Goal: Information Seeking & Learning: Check status

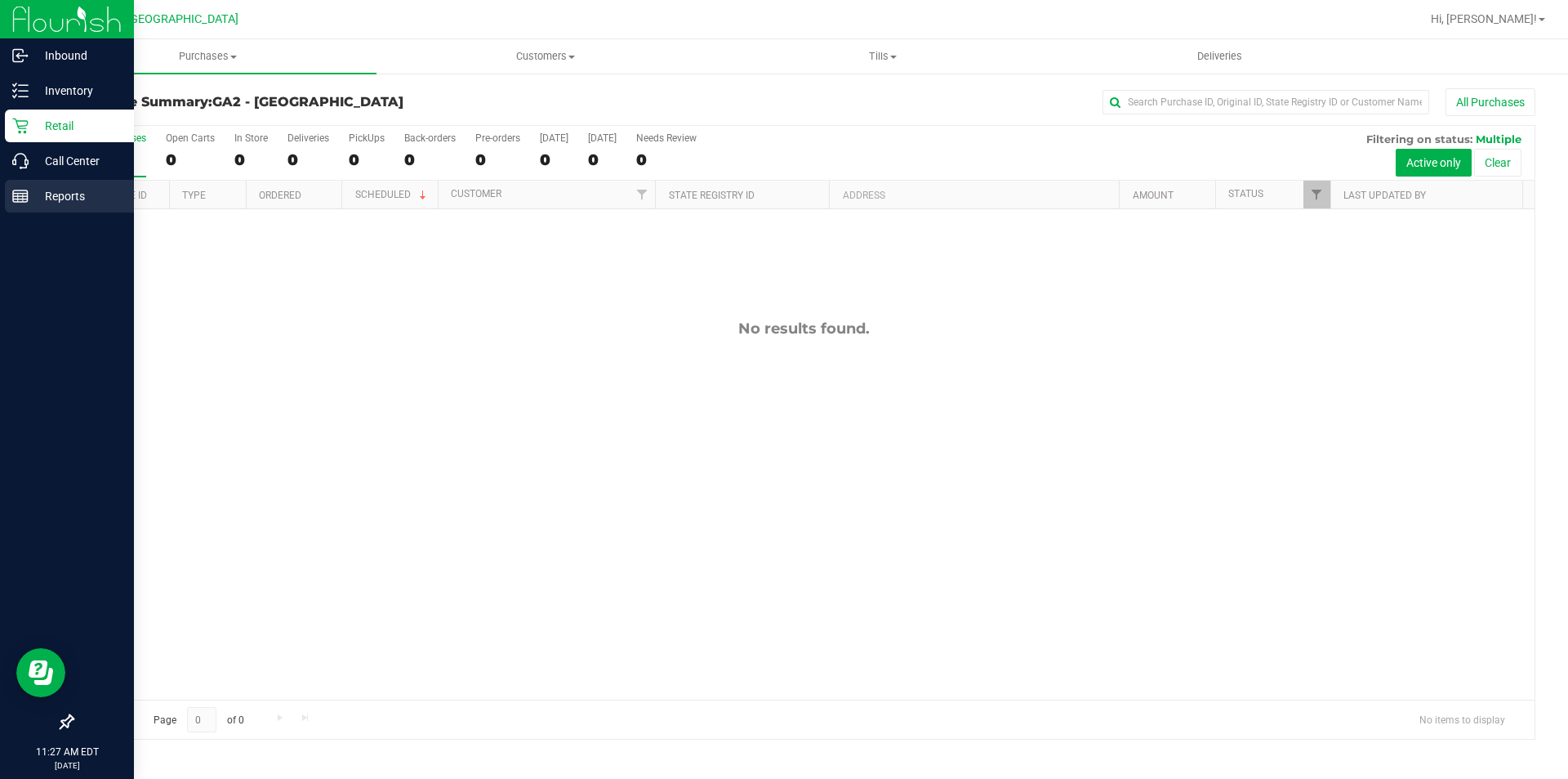
click at [20, 201] on icon at bounding box center [20, 196] width 16 height 16
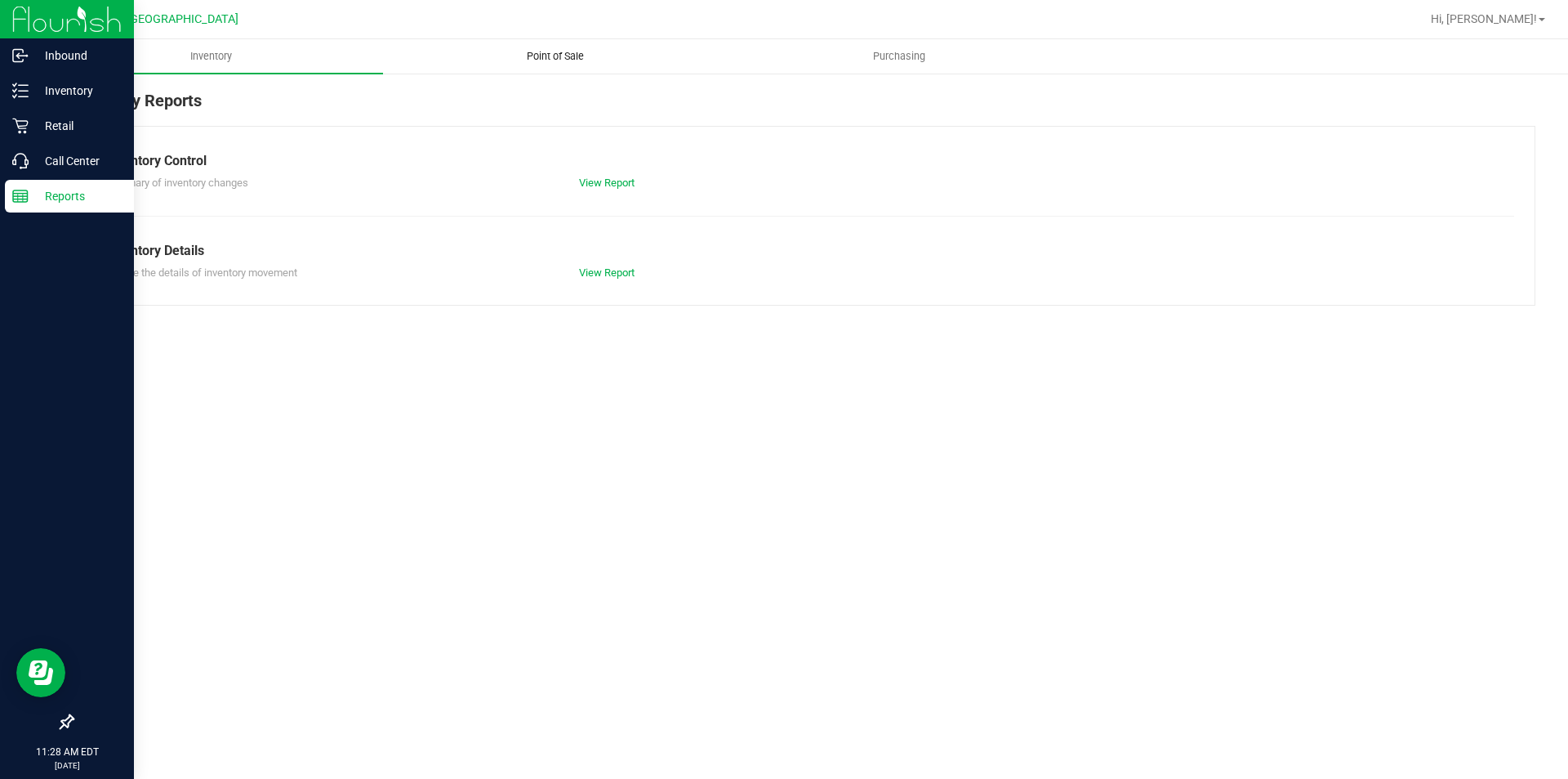
click at [551, 65] on uib-tab-heading "Point of Sale" at bounding box center [555, 56] width 342 height 33
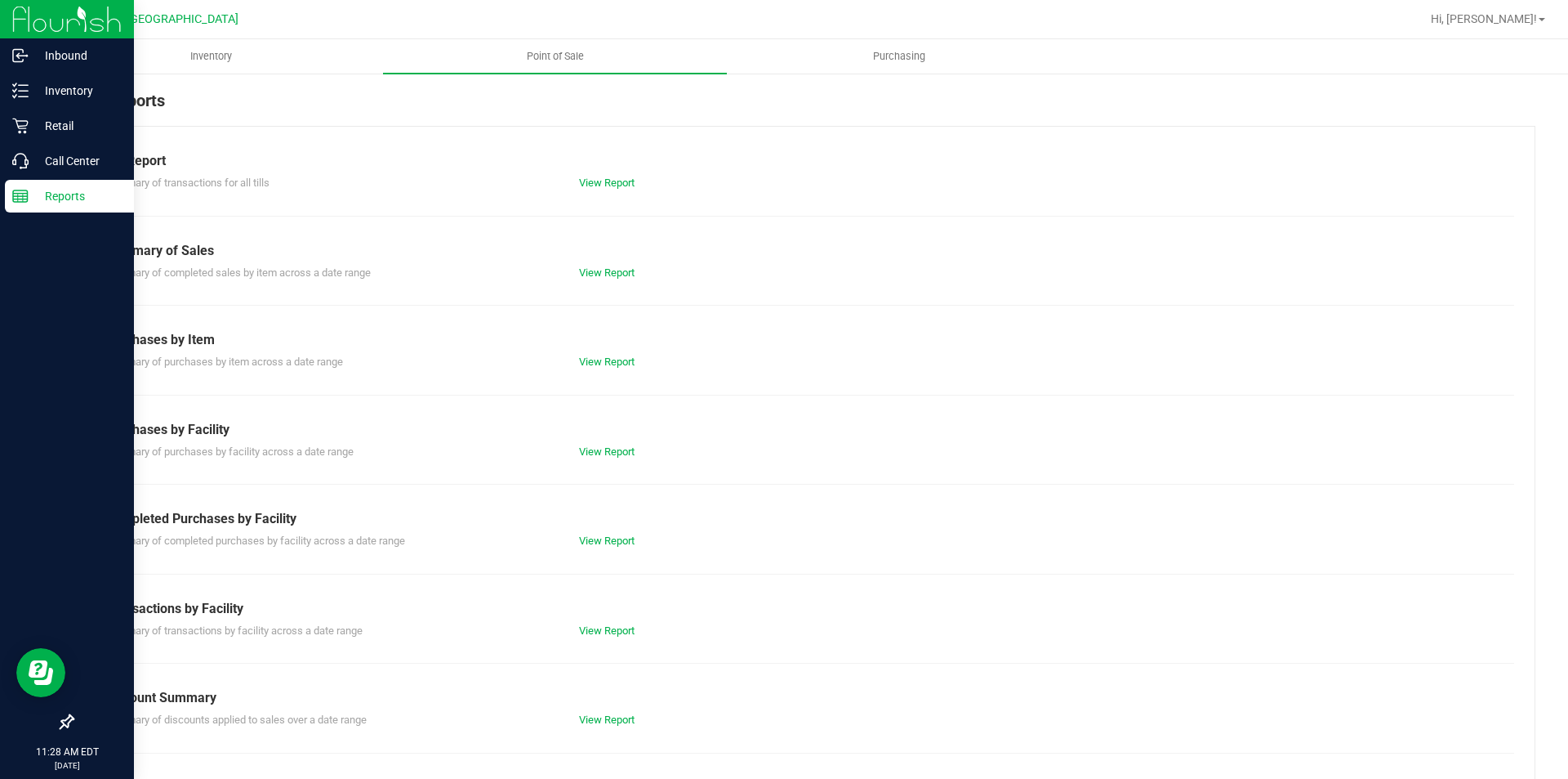
click at [595, 280] on div "Till Report Summary of transactions for all tills View Report Summary of Sales …" at bounding box center [804, 484] width 1463 height 717
click at [595, 274] on link "View Report" at bounding box center [607, 272] width 56 height 12
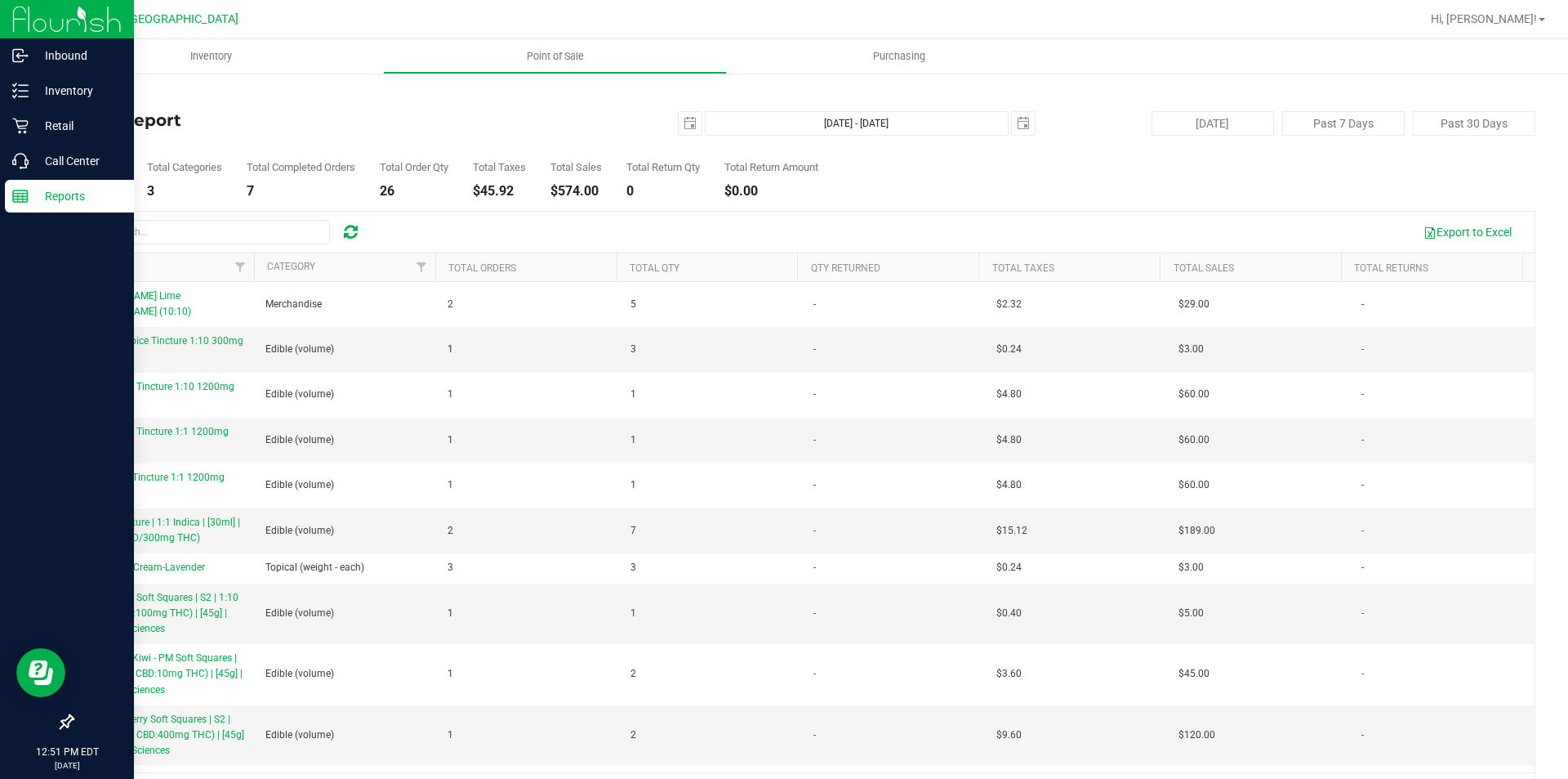
click at [47, 192] on p "Reports" at bounding box center [77, 196] width 98 height 20
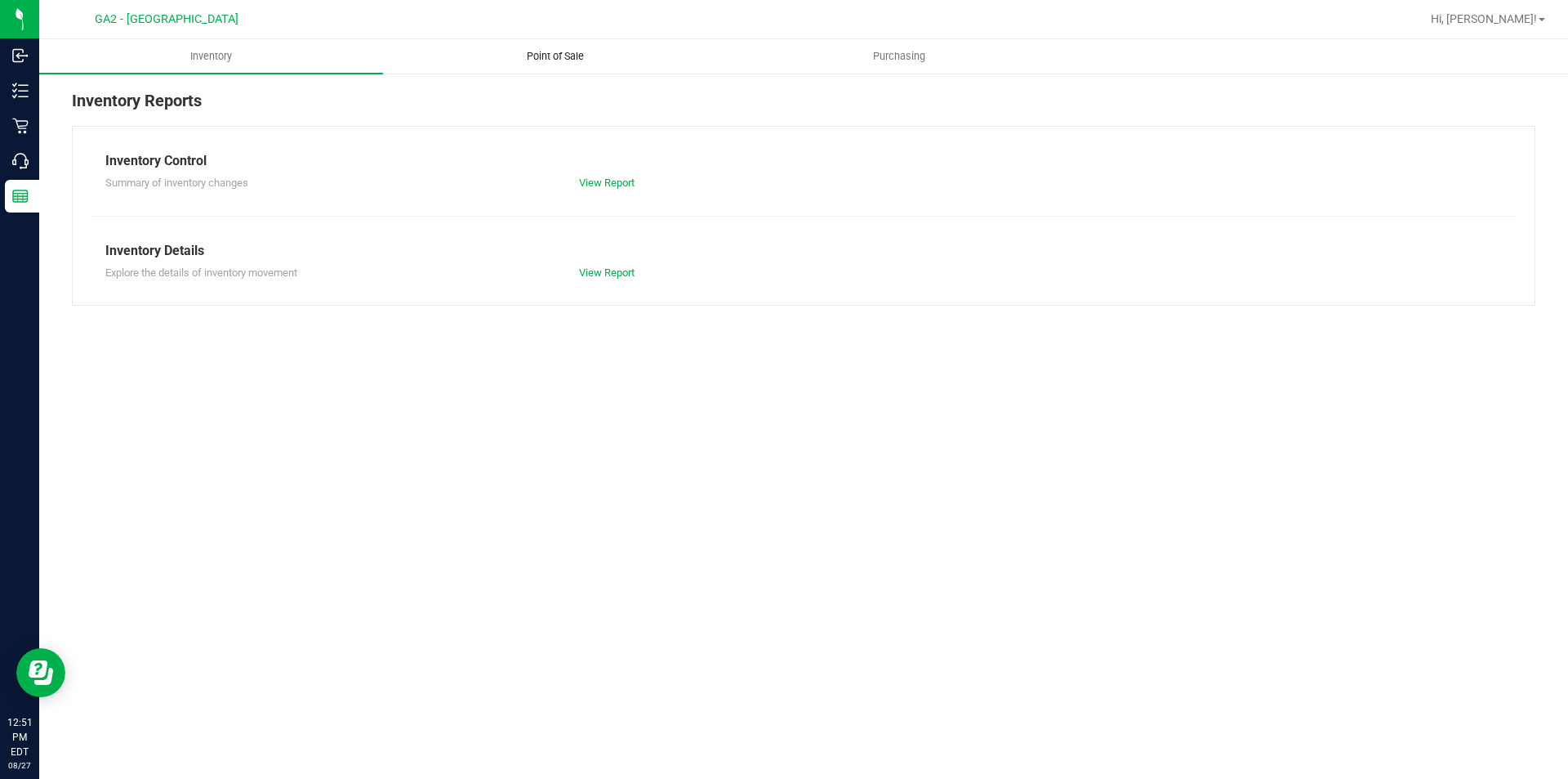
click at [559, 52] on span "Point of Sale" at bounding box center [555, 56] width 101 height 15
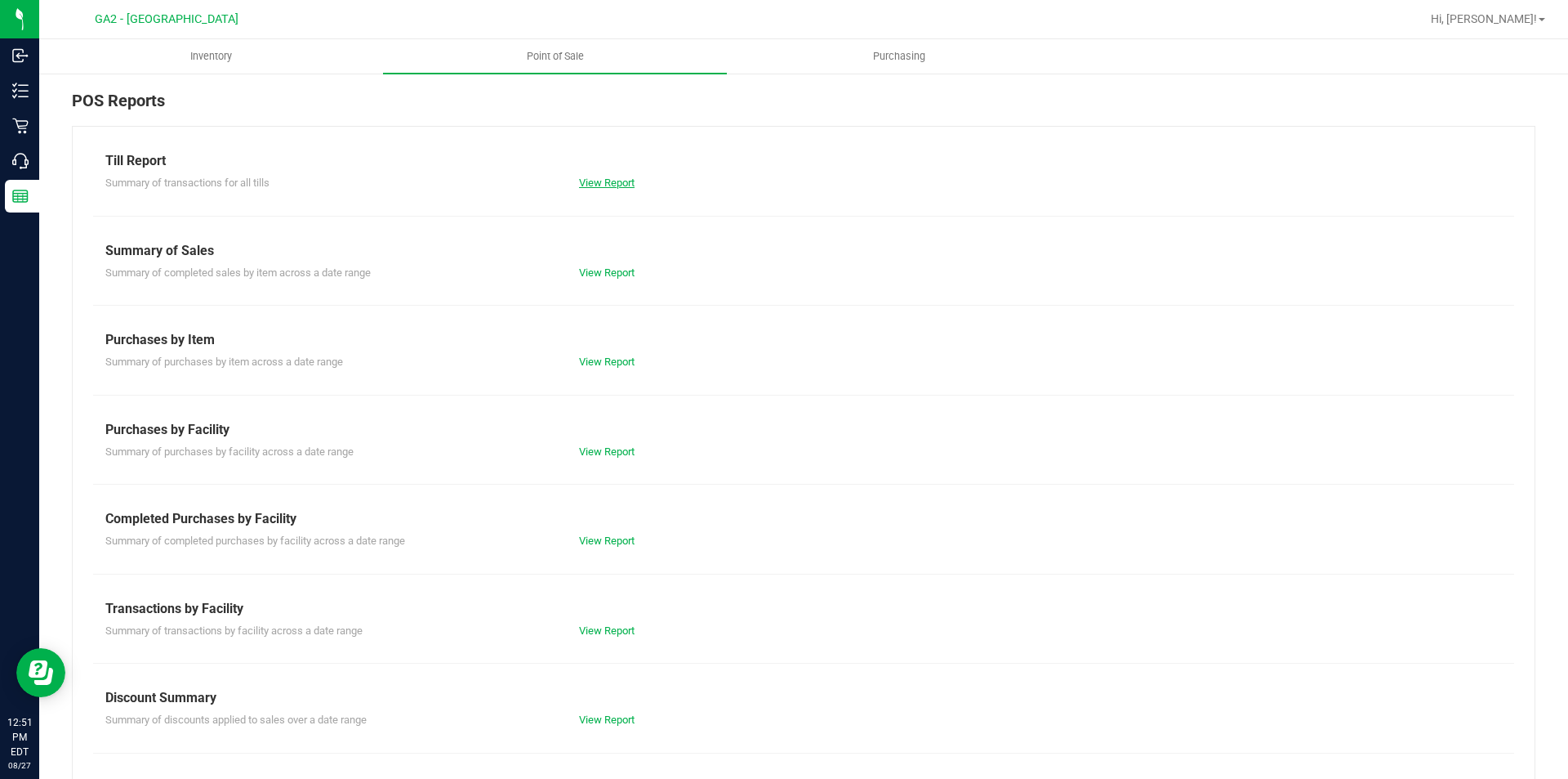
drag, startPoint x: 617, startPoint y: 169, endPoint x: 617, endPoint y: 179, distance: 10.0
click at [617, 169] on div "Till Report" at bounding box center [804, 161] width 1397 height 20
click at [617, 179] on link "View Report" at bounding box center [607, 183] width 56 height 12
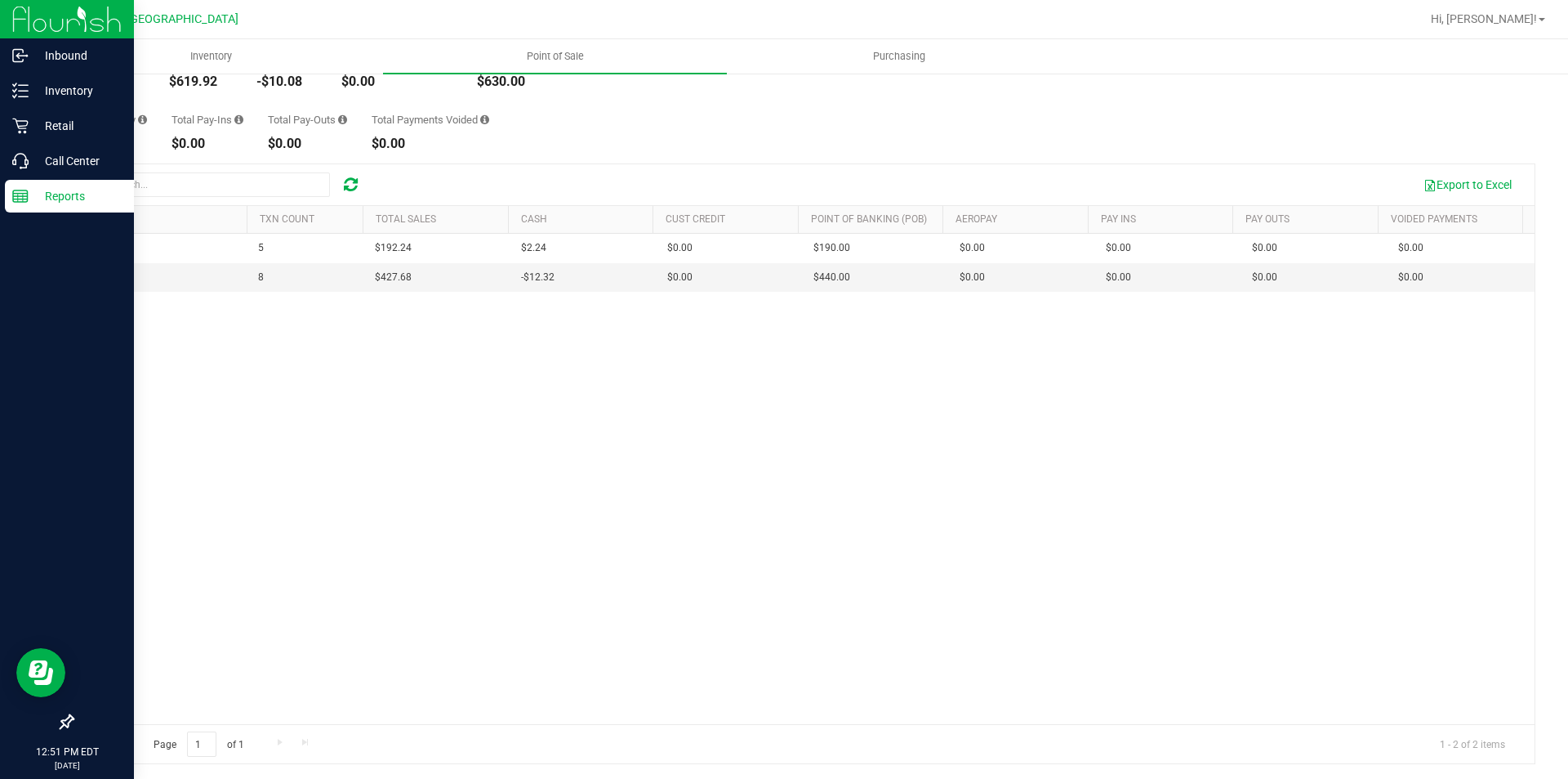
scroll to position [111, 0]
click at [16, 193] on line at bounding box center [20, 193] width 15 height 0
